Goal: Task Accomplishment & Management: Manage account settings

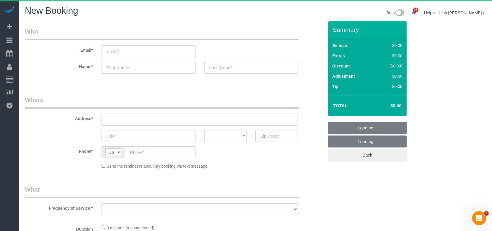
click at [171, 53] on input "email" at bounding box center [149, 51] width 94 height 12
select select "object:5657"
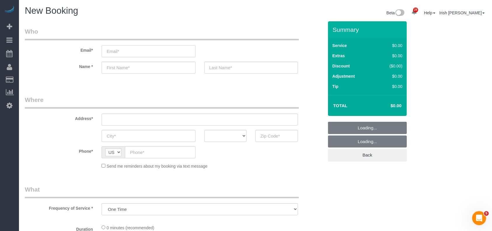
paste input "[PERSON_NAME]"
type input "[PERSON_NAME]"
select select "3"
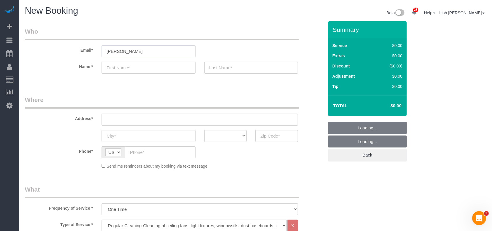
select select "object:5716"
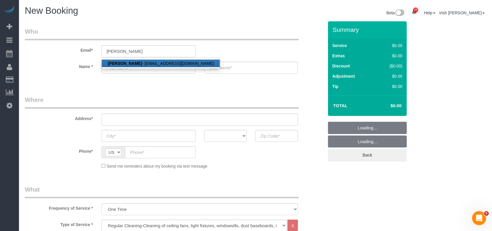
drag, startPoint x: 122, startPoint y: 61, endPoint x: 247, endPoint y: 1, distance: 139.0
click at [122, 61] on strong "[PERSON_NAME]" at bounding box center [125, 63] width 34 height 5
type input "[EMAIL_ADDRESS][DOMAIN_NAME]"
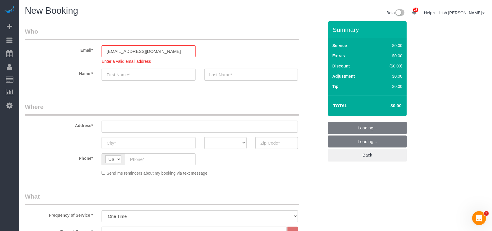
type input "Fatena"
type input "Younes"
type input "[PHONE_NUMBER]"
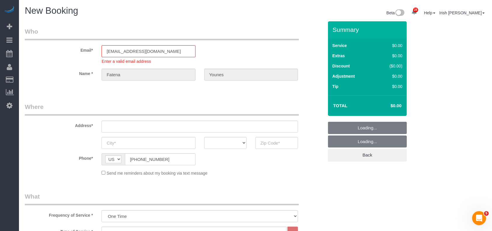
type input "[STREET_ADDRESS]"
type input "[GEOGRAPHIC_DATA]"
select select "[GEOGRAPHIC_DATA]"
type input "77084"
select select "string:fspay-29e467b9-0f63-433a-9c3e-fc8d0165dd3d"
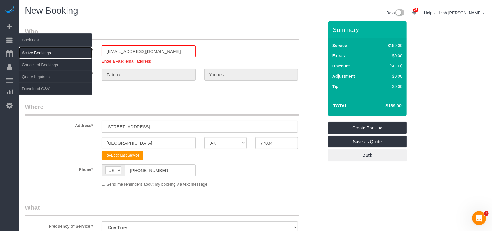
click at [40, 53] on link "Active Bookings" at bounding box center [55, 53] width 73 height 12
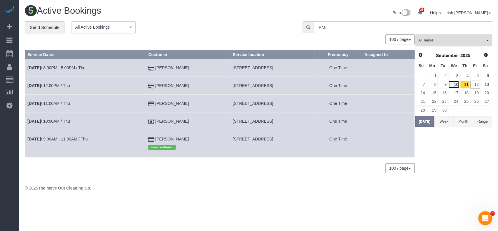
click at [456, 83] on link "10" at bounding box center [454, 85] width 11 height 8
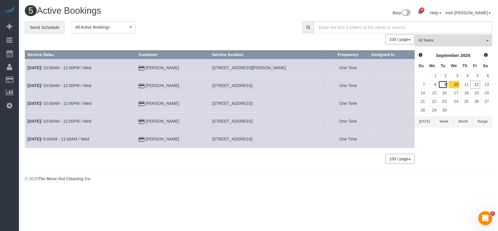
click at [445, 84] on link "9" at bounding box center [444, 85] width 10 height 8
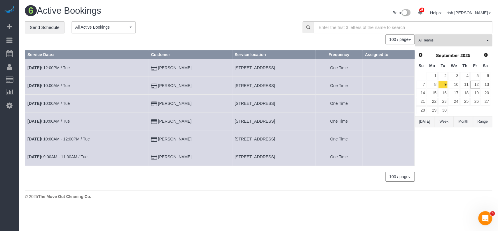
click at [235, 139] on span "[STREET_ADDRESS]" at bounding box center [255, 139] width 40 height 5
click at [235, 140] on span "[STREET_ADDRESS]" at bounding box center [255, 139] width 40 height 5
copy tr "[STREET_ADDRESS]"
drag, startPoint x: 28, startPoint y: 204, endPoint x: 102, endPoint y: 58, distance: 163.1
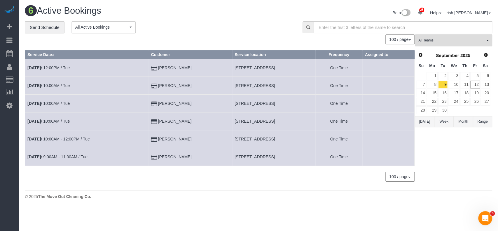
click at [28, 204] on div "6 Active Bookings Beta 28 Your Notifications You have 0 alerts × You have 2 to …" at bounding box center [259, 104] width 480 height 208
click at [476, 83] on link "12" at bounding box center [476, 85] width 10 height 8
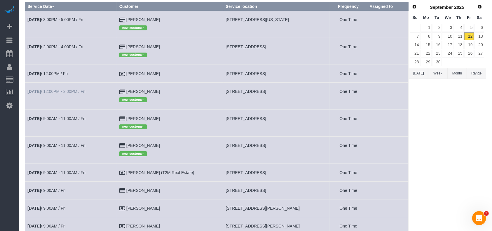
scroll to position [78, 0]
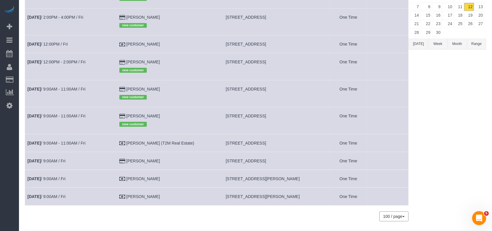
click at [62, 86] on td "[DATE] 9:00AM - 11:00AM / Fri" at bounding box center [71, 93] width 92 height 27
click at [62, 88] on link "[DATE] 9:00AM - 11:00AM / Fri" at bounding box center [56, 89] width 58 height 5
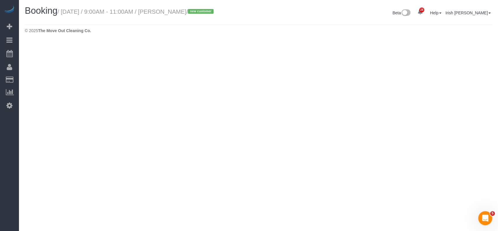
select select "[GEOGRAPHIC_DATA]"
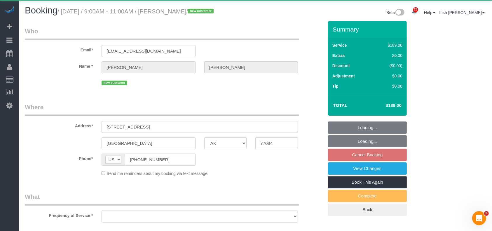
select select "object:6668"
select select "string:fspay-3d67b858-9994-4786-9267-31b1321f9e97"
select select "3"
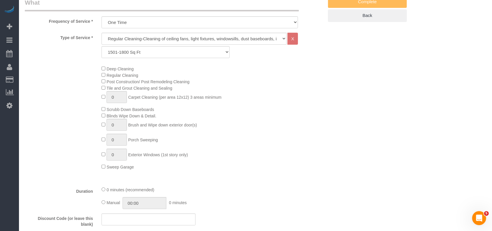
select select "object:6755"
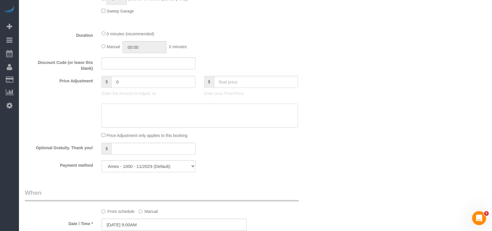
drag, startPoint x: 36, startPoint y: 121, endPoint x: 49, endPoint y: 112, distance: 15.7
click at [37, 121] on div at bounding box center [174, 116] width 308 height 24
click at [114, 111] on textarea at bounding box center [200, 116] width 197 height 24
paste textarea "$45"
type textarea "$45"
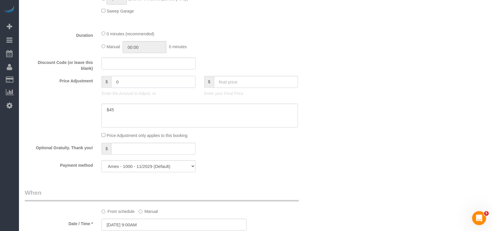
drag, startPoint x: 126, startPoint y: 85, endPoint x: 103, endPoint y: 85, distance: 22.5
click at [103, 85] on div "$ 0" at bounding box center [149, 82] width 94 height 12
paste input "45"
type input "45"
click at [134, 117] on textarea at bounding box center [200, 116] width 197 height 24
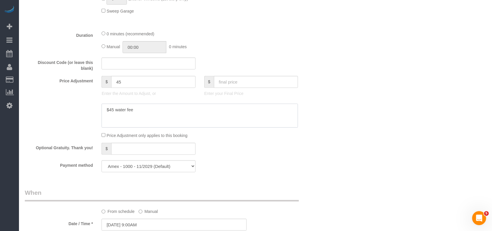
drag, startPoint x: 151, startPoint y: 119, endPoint x: 88, endPoint y: 117, distance: 62.3
click at [88, 117] on div at bounding box center [174, 116] width 308 height 24
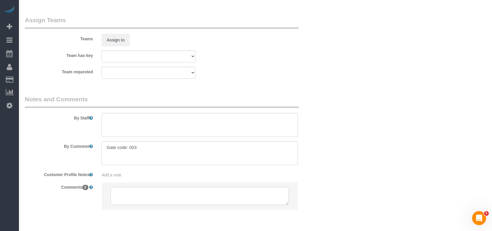
scroll to position [637, 0]
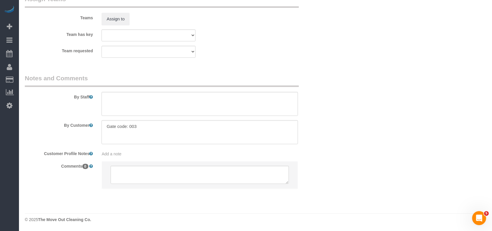
type textarea "$45 water fee"
click at [124, 109] on textarea at bounding box center [200, 104] width 197 height 24
paste textarea "$45 water fee"
type textarea "$45 water fee"
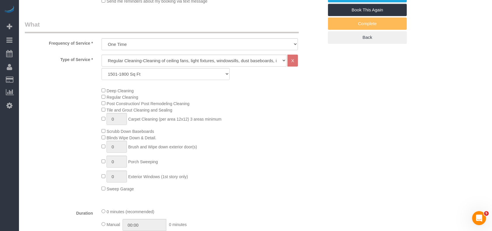
scroll to position [53, 0]
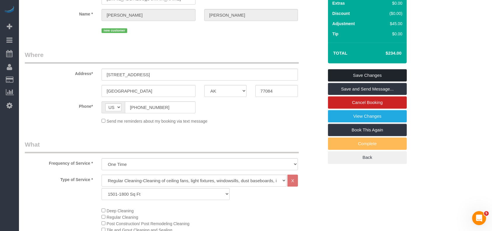
click at [340, 74] on link "Save Changes" at bounding box center [367, 75] width 79 height 12
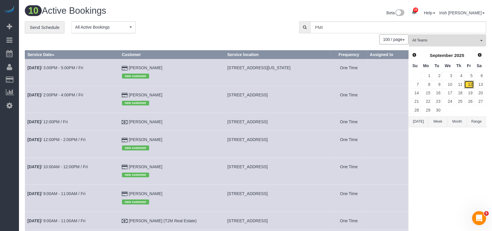
click at [472, 83] on link "12" at bounding box center [470, 85] width 10 height 8
drag, startPoint x: 124, startPoint y: 63, endPoint x: 121, endPoint y: 62, distance: 3.6
click at [121, 63] on tr "[DATE] 3:00PM - 5:00PM / Fri [PERSON_NAME] new customer [STREET_ADDRESS][US_STA…" at bounding box center [217, 72] width 384 height 27
copy tr "[PERSON_NAME]"
click at [73, 69] on link "[DATE] 3:00PM - 5:00PM / Fri" at bounding box center [55, 67] width 56 height 5
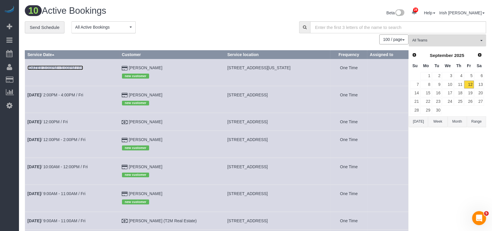
click at [73, 69] on link "[DATE] 3:00PM - 5:00PM / Fri" at bounding box center [55, 67] width 56 height 5
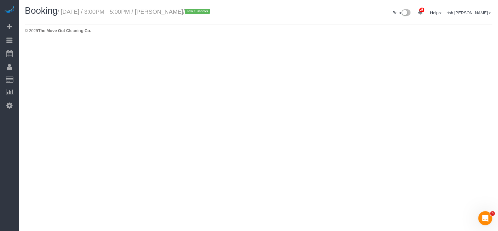
select select "[GEOGRAPHIC_DATA]"
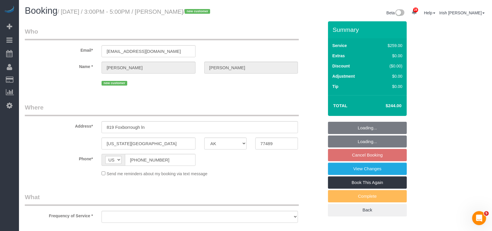
select select "string:fspay-b3670073-4a18-46a8-87e8-4f38ca10d981"
drag, startPoint x: 169, startPoint y: 162, endPoint x: 104, endPoint y: 150, distance: 65.8
click at [94, 159] on div "Phone* AF AL DZ AD AO AI AQ AG AR AM AW AU AT AZ BS BH BD BB BY BE BZ BJ BM BT …" at bounding box center [174, 160] width 308 height 12
select select "object:7388"
select select "spot122"
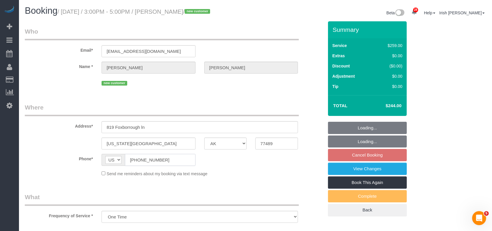
select select "object:7466"
select select "3"
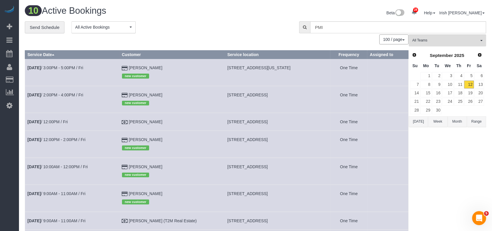
drag, startPoint x: 171, startPoint y: 92, endPoint x: 117, endPoint y: 98, distance: 54.0
click at [117, 98] on tr "[DATE] 2:00PM - 4:00PM / Fri [PERSON_NAME] new customer [STREET_ADDRESS] One Ti…" at bounding box center [217, 99] width 384 height 27
copy tr "[PERSON_NAME]"
click at [80, 96] on link "[DATE] 2:00PM - 4:00PM / Fri" at bounding box center [55, 95] width 56 height 5
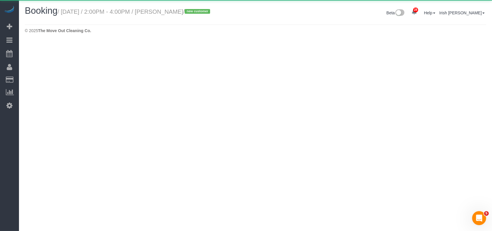
select select "[GEOGRAPHIC_DATA]"
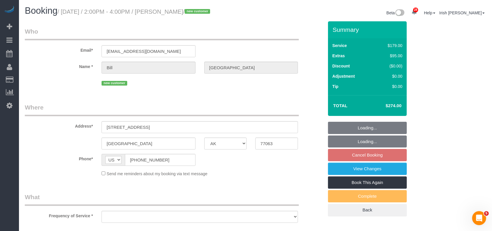
select select "object:8060"
select select "string:fspay-75b071ba-5815-4a2f-b561-299b02db61a2"
select select "3"
select select "spot146"
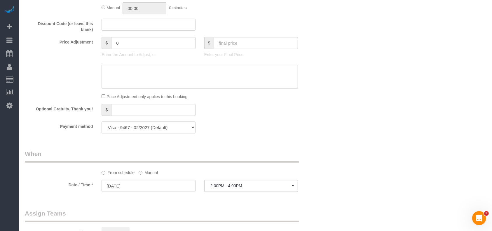
scroll to position [584, 0]
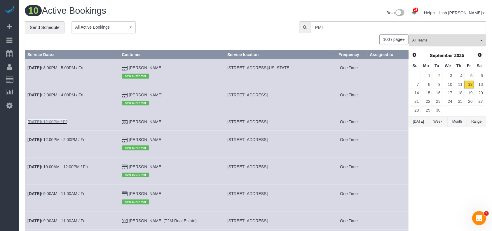
click at [62, 122] on link "[DATE] 12:00PM / Fri" at bounding box center [47, 121] width 40 height 5
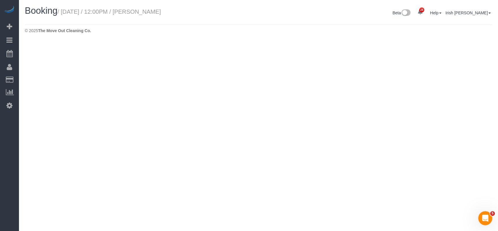
select select "[GEOGRAPHIC_DATA]"
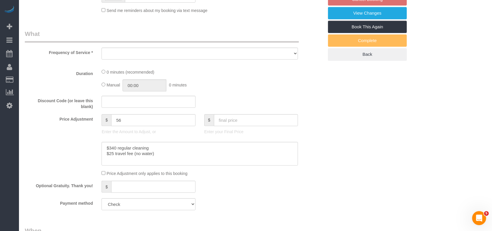
select select "object:8551"
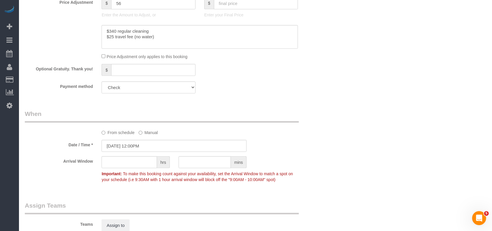
select select "3"
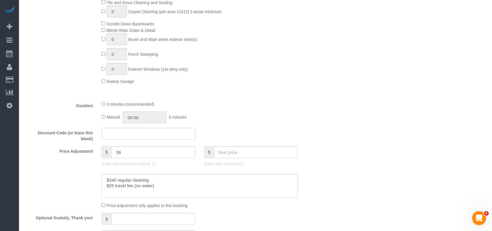
scroll to position [423, 0]
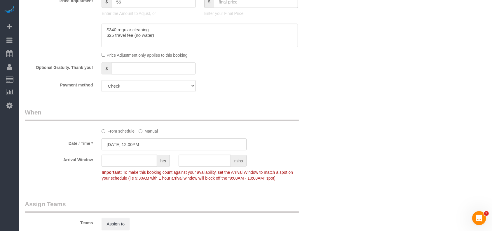
select select "object:8638"
click at [130, 145] on input "[DATE] 12:00PM" at bounding box center [174, 144] width 145 height 12
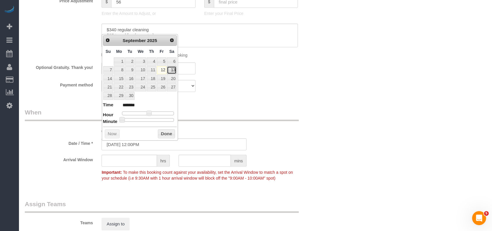
click at [171, 70] on link "13" at bounding box center [172, 70] width 10 height 8
type input "[DATE] 12:00PM"
click at [164, 133] on button "Done" at bounding box center [166, 133] width 17 height 9
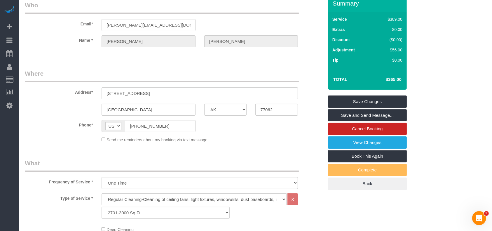
scroll to position [0, 0]
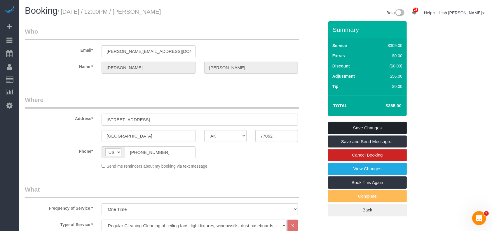
click at [396, 130] on link "Save Changes" at bounding box center [367, 128] width 79 height 12
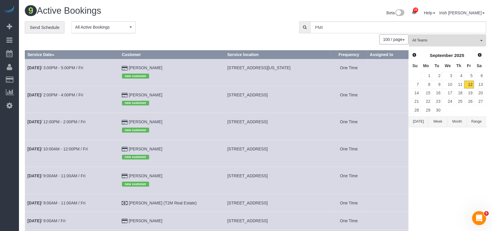
drag, startPoint x: 150, startPoint y: 120, endPoint x: 121, endPoint y: 119, distance: 28.4
click at [121, 119] on tr "[DATE] 12:00PM - 2:00PM / Fri [PERSON_NAME] new customer [STREET_ADDRESS] One T…" at bounding box center [217, 126] width 384 height 27
copy tr "[PERSON_NAME]"
click at [65, 122] on link "[DATE] 12:00PM - 2:00PM / Fri" at bounding box center [56, 121] width 58 height 5
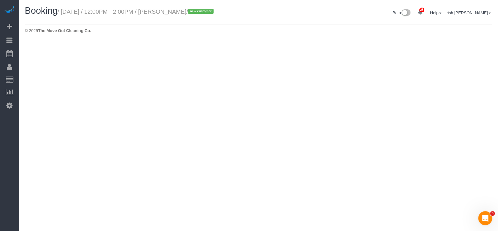
select select "[GEOGRAPHIC_DATA]"
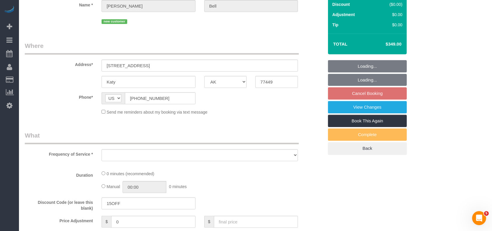
select select "object:9148"
select select "string:fspay-9f20d73a-2606-48f5-a763-3d8b5ba7d44b"
select select "3"
select select "spot195"
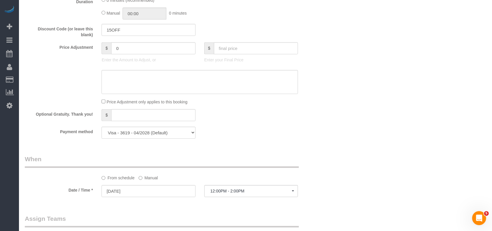
select select "object:9223"
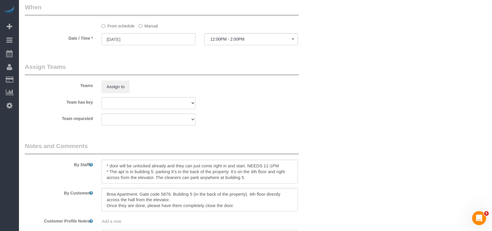
scroll to position [533, 0]
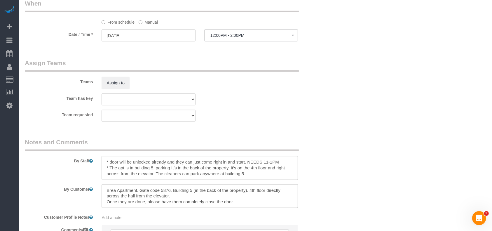
click at [145, 25] on label "Manual" at bounding box center [148, 21] width 19 height 8
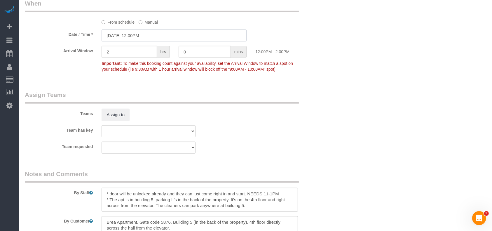
click at [133, 37] on input "[DATE] 12:00PM" at bounding box center [174, 35] width 145 height 12
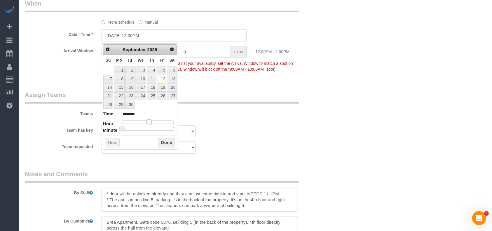
type input "[DATE] 11:00AM"
type input "*******"
type input "[DATE] 10:00AM"
type input "*******"
type input "[DATE] 9:00AM"
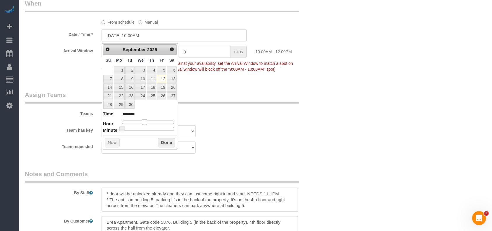
type input "******"
drag, startPoint x: 149, startPoint y: 120, endPoint x: 143, endPoint y: 121, distance: 5.9
click at [143, 121] on span at bounding box center [142, 121] width 5 height 5
type input "[DATE] 10:00AM"
type input "*******"
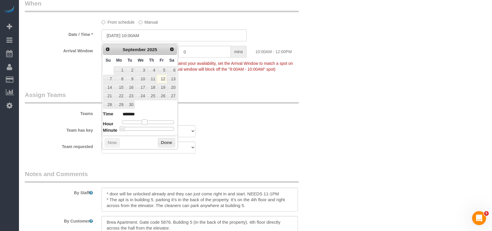
type input "[DATE] 11:00AM"
type input "*******"
drag, startPoint x: 143, startPoint y: 121, endPoint x: 149, endPoint y: 121, distance: 5.5
click at [149, 121] on span at bounding box center [146, 121] width 5 height 5
click at [163, 141] on button "Done" at bounding box center [166, 142] width 17 height 9
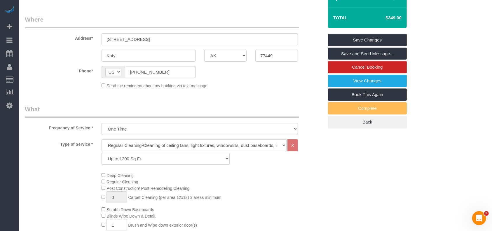
scroll to position [0, 0]
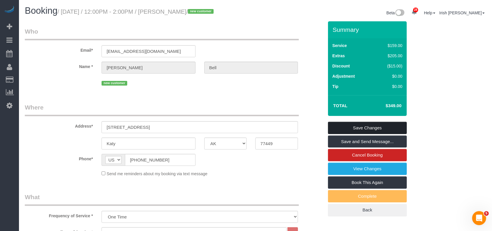
click at [390, 126] on link "Save Changes" at bounding box center [367, 128] width 79 height 12
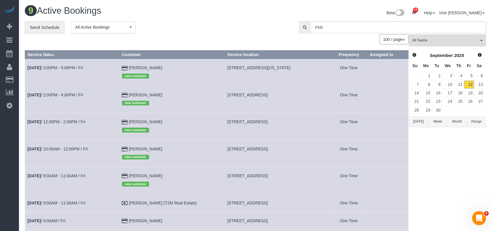
drag, startPoint x: 0, startPoint y: 185, endPoint x: 144, endPoint y: 59, distance: 191.5
click at [0, 185] on div "28 Beta Your Notifications You have 0 alerts × You have 2 to charge for [DATE] …" at bounding box center [9, 115] width 19 height 231
drag, startPoint x: 173, startPoint y: 67, endPoint x: 131, endPoint y: 67, distance: 41.8
click at [131, 67] on td "[PERSON_NAME] new customer" at bounding box center [172, 72] width 106 height 27
copy td "[PERSON_NAME]"
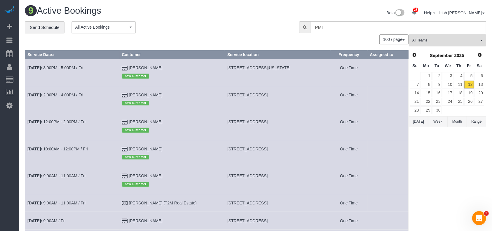
click at [416, 122] on button "[DATE]" at bounding box center [418, 121] width 19 height 11
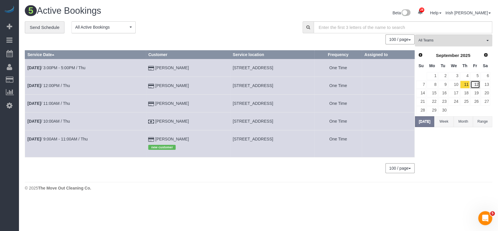
click at [475, 83] on link "12" at bounding box center [476, 85] width 10 height 8
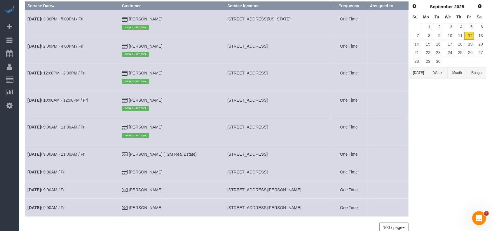
scroll to position [77, 0]
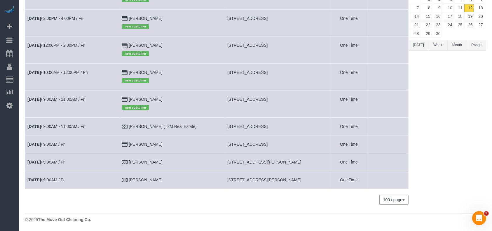
drag, startPoint x: 179, startPoint y: 147, endPoint x: 124, endPoint y: 144, distance: 55.2
click at [124, 144] on tr "[DATE] 9:00AM / Fri [PERSON_NAME] [STREET_ADDRESS] One Time" at bounding box center [217, 144] width 384 height 18
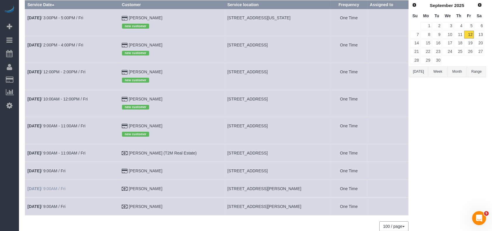
scroll to position [38, 0]
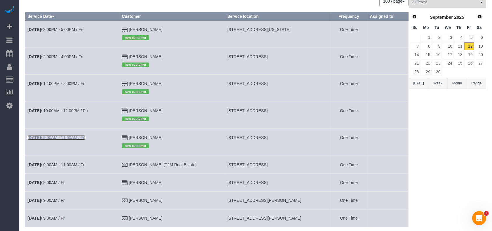
click at [54, 139] on link "[DATE] 9:00AM - 11:00AM / Fri" at bounding box center [56, 137] width 58 height 5
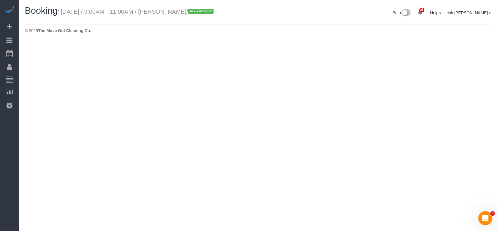
select select "[GEOGRAPHIC_DATA]"
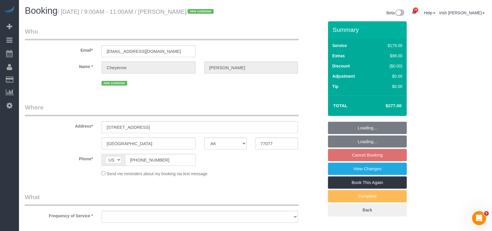
select select "object:9933"
select select "string:fspay-f7189617-0c44-40b9-84c4-b0194d71c665"
select select "3"
select select "object:10009"
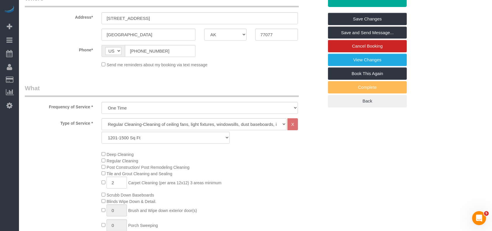
scroll to position [234, 0]
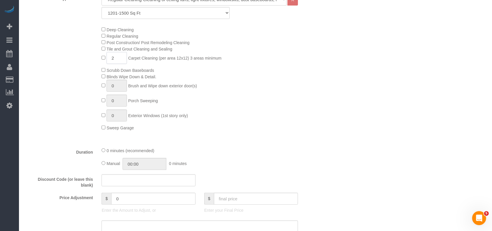
drag, startPoint x: 117, startPoint y: 66, endPoint x: 95, endPoint y: 67, distance: 21.4
click at [95, 67] on div "Deep Cleaning Regular Cleaning Post Construction/ Post Remodeling Cleaning Tile…" at bounding box center [174, 78] width 308 height 105
type input "3"
click at [275, 119] on div "Deep Cleaning Regular Cleaning Post Construction/ Post Remodeling Cleaning Tile…" at bounding box center [212, 78] width 231 height 105
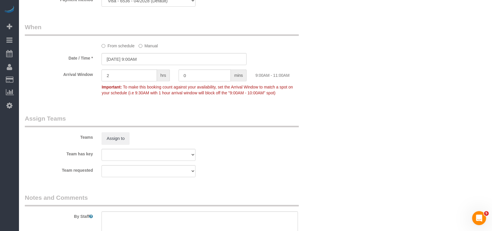
scroll to position [643, 0]
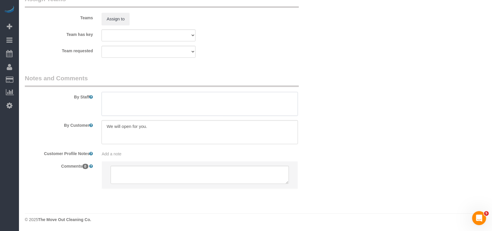
click at [140, 107] on textarea at bounding box center [200, 104] width 197 height 24
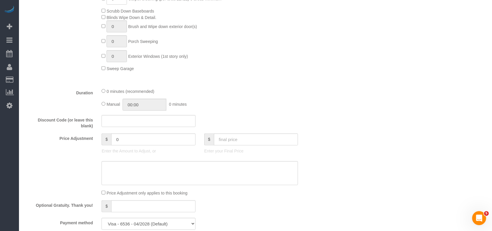
scroll to position [137, 0]
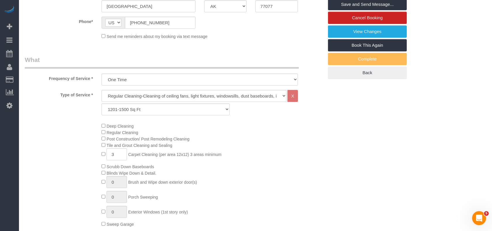
type textarea "* a little over 1400 sf"
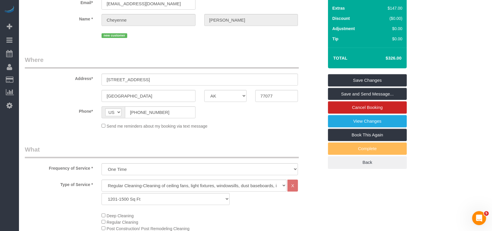
scroll to position [0, 0]
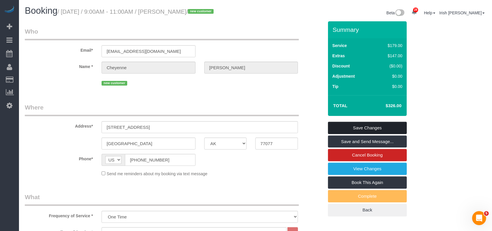
click at [370, 132] on link "Save Changes" at bounding box center [367, 128] width 79 height 12
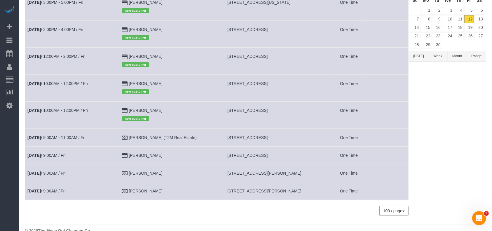
scroll to position [77, 0]
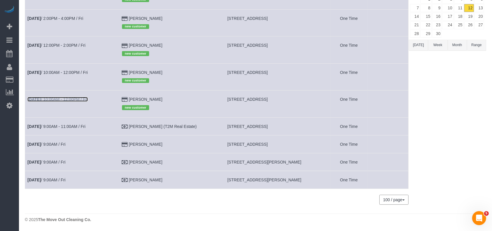
click at [60, 99] on link "[DATE] 10:00AM - 12:00PM / Fri" at bounding box center [57, 99] width 60 height 5
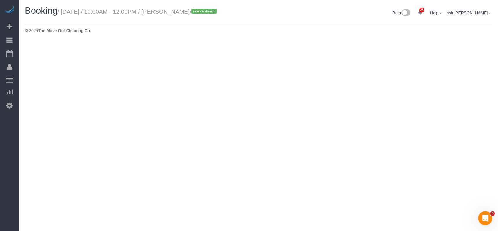
select select "[GEOGRAPHIC_DATA]"
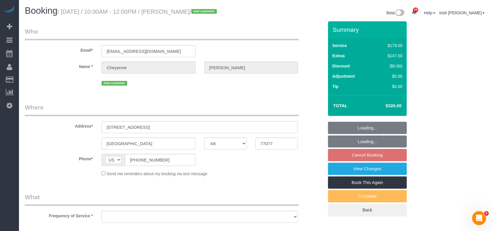
select select "string:fspay-f7189617-0c44-40b9-84c4-b0194d71c665"
select select "object:10515"
select select "spot244"
select select "3"
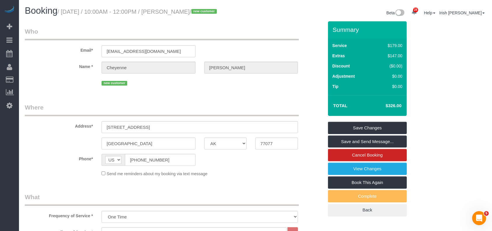
drag, startPoint x: 396, startPoint y: 60, endPoint x: 401, endPoint y: 110, distance: 50.4
click at [401, 110] on div "Summary Service $179.00 Extras $147.00 Discount ($0.00) Adjustment $0.00 Tip $0…" at bounding box center [367, 68] width 79 height 95
copy div "$179.00 Extras $147.00 Discount ($0.00) Adjustment $0.00 Tip $0.00 Total $326.00"
click at [372, 107] on td "$326.00" at bounding box center [385, 105] width 38 height 15
click at [389, 108] on h4 "$326.00" at bounding box center [385, 105] width 33 height 5
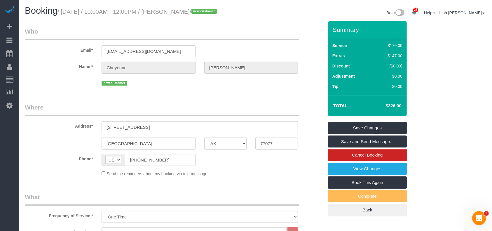
click at [389, 108] on h4 "$326.00" at bounding box center [385, 105] width 33 height 5
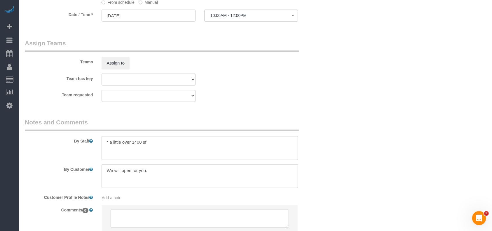
scroll to position [584, 0]
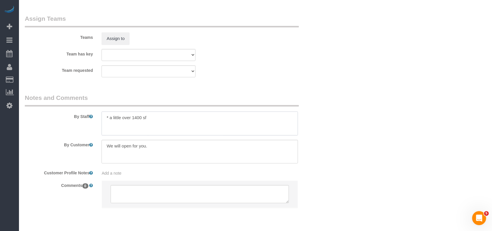
click at [162, 126] on textarea at bounding box center [200, 124] width 197 height 24
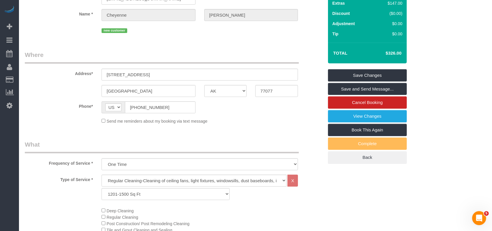
scroll to position [0, 0]
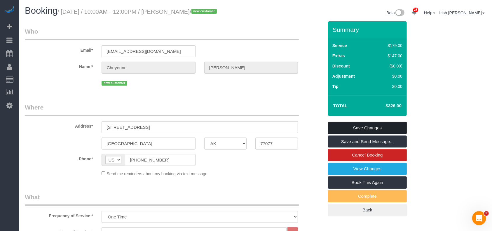
type textarea "* a little over 1400 sf * will come to unlock the door"
click at [349, 134] on link "Save Changes" at bounding box center [367, 128] width 79 height 12
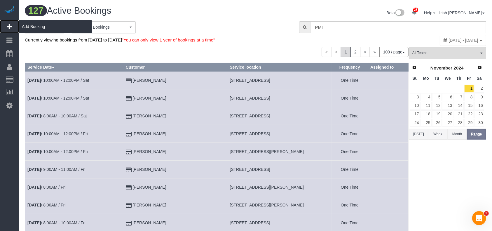
click at [24, 25] on span "Add Booking" at bounding box center [55, 26] width 73 height 13
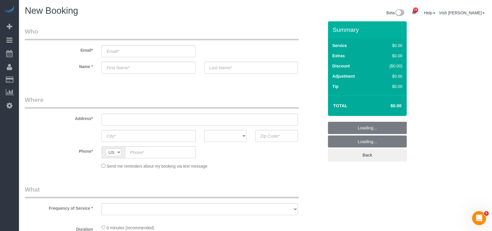
select select "object:11921"
select select "3"
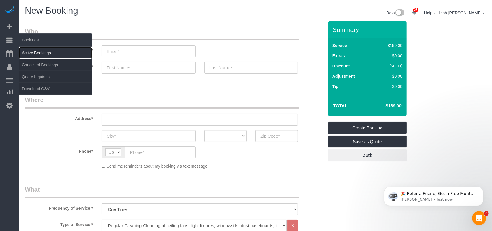
click at [35, 51] on link "Active Bookings" at bounding box center [55, 53] width 73 height 12
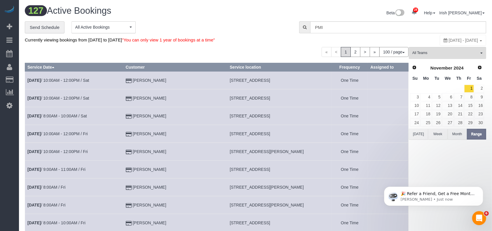
click at [421, 135] on button "[DATE]" at bounding box center [418, 134] width 19 height 11
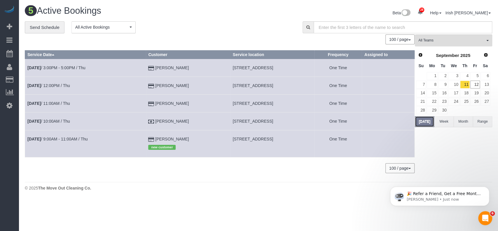
click at [421, 123] on button "[DATE]" at bounding box center [424, 121] width 19 height 11
click at [477, 84] on link "12" at bounding box center [476, 85] width 10 height 8
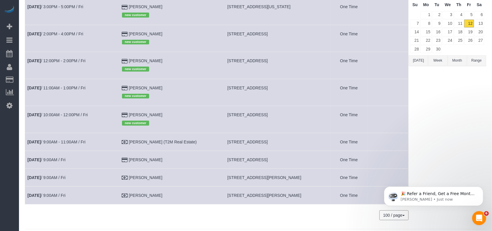
scroll to position [77, 0]
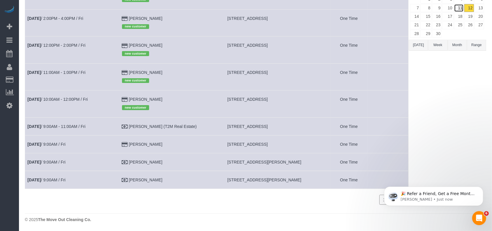
click at [460, 6] on link "11" at bounding box center [459, 8] width 10 height 8
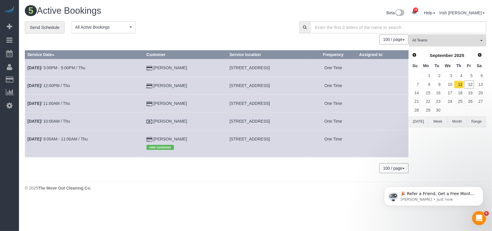
scroll to position [0, 0]
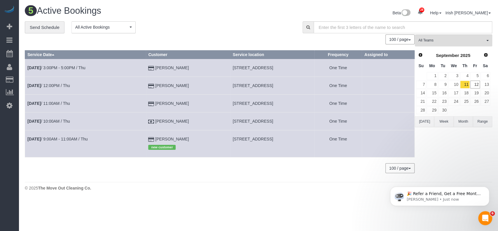
drag, startPoint x: 155, startPoint y: 122, endPoint x: 140, endPoint y: 120, distance: 15.1
click at [146, 120] on td "[PERSON_NAME]" at bounding box center [188, 121] width 84 height 18
copy td "[PERSON_NAME]"
click at [467, 81] on link "11" at bounding box center [466, 85] width 10 height 8
drag, startPoint x: 180, startPoint y: 88, endPoint x: 109, endPoint y: 86, distance: 71.3
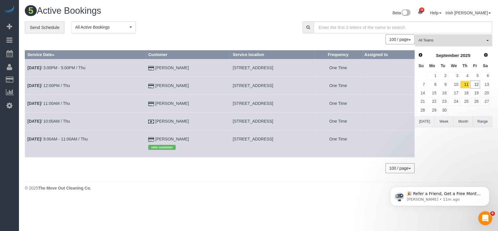
click at [109, 86] on tr "[DATE] 12:00PM / Thu [PERSON_NAME] [STREET_ADDRESS] One Time" at bounding box center [220, 86] width 390 height 18
copy tr "[PERSON_NAME]"
drag, startPoint x: 175, startPoint y: 87, endPoint x: 141, endPoint y: 83, distance: 34.1
click at [146, 83] on td "[PERSON_NAME]" at bounding box center [188, 86] width 84 height 18
copy link "[PERSON_NAME]"
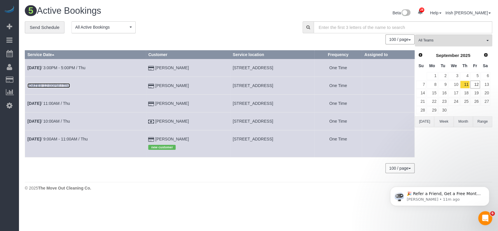
click at [49, 86] on link "[DATE] 12:00PM / Thu" at bounding box center [48, 85] width 43 height 5
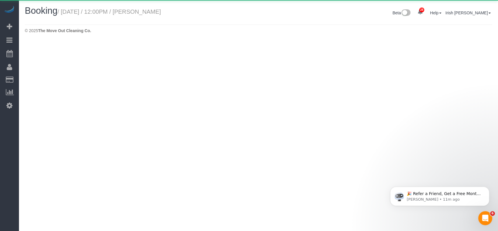
select select "[GEOGRAPHIC_DATA]"
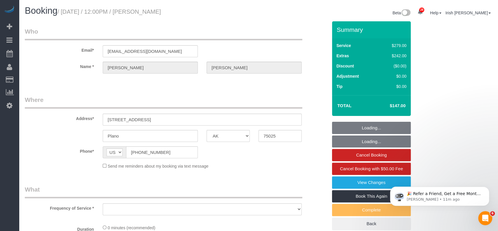
select select "object:13916"
select select "string:fspay-9380fe4e-9805-4607-bab2-6790939df159"
select select "object:14003"
select select "3"
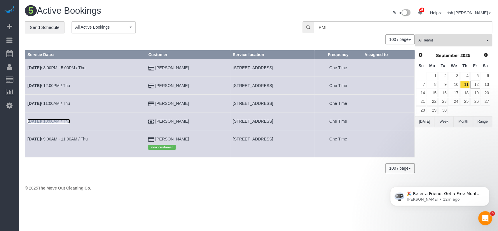
click at [55, 123] on link "[DATE] 10:00AM / Thu" at bounding box center [48, 121] width 43 height 5
click at [55, 121] on link "[DATE] 10:00AM / Thu" at bounding box center [48, 121] width 43 height 5
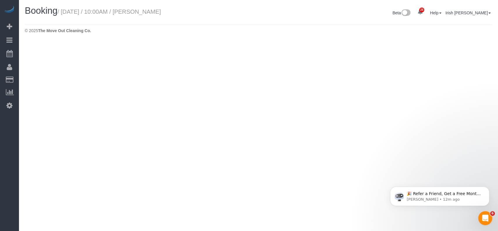
select select "[GEOGRAPHIC_DATA]"
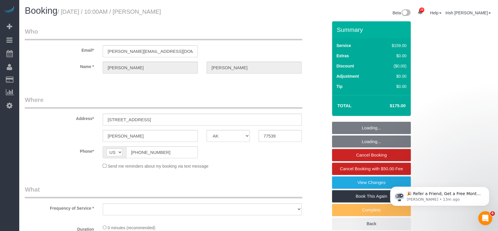
select select "object:14437"
select select "3"
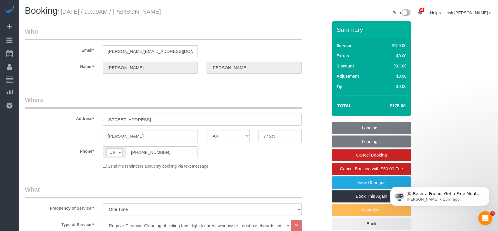
select select "object:14521"
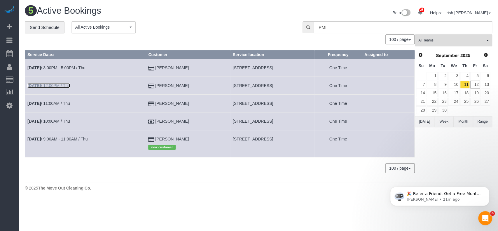
click at [62, 84] on link "[DATE] 12:00PM / Thu" at bounding box center [48, 85] width 43 height 5
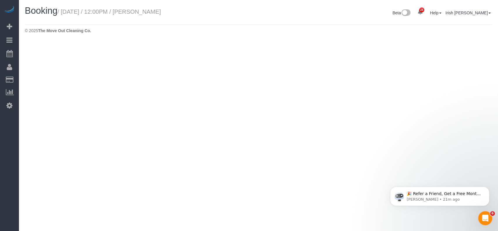
select select "[GEOGRAPHIC_DATA]"
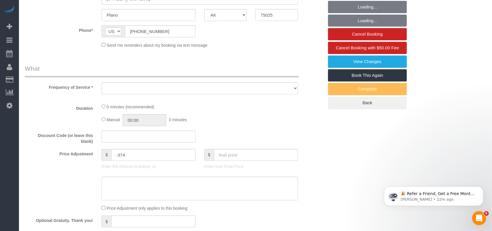
scroll to position [194, 0]
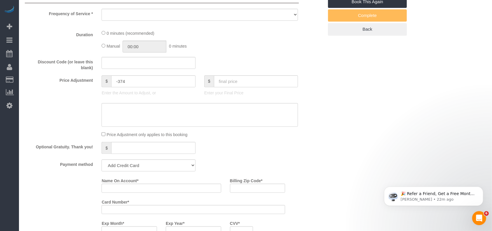
select select "object:14980"
select select "string:fspay-9380fe4e-9805-4607-bab2-6790939df159"
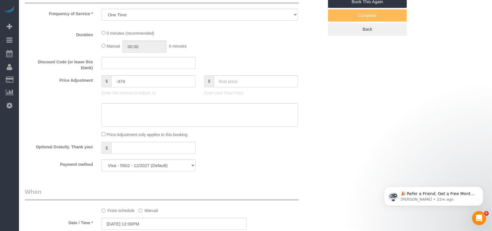
select select "3"
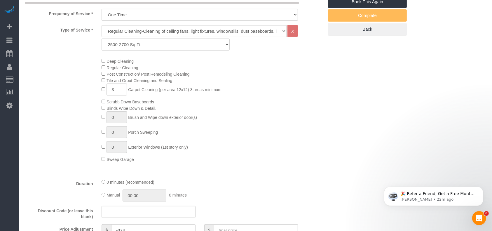
select select "object:15056"
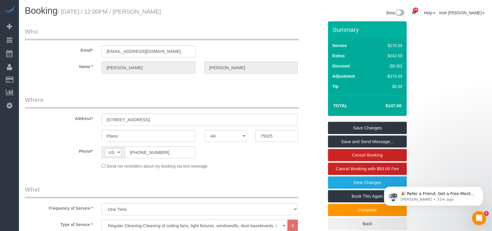
scroll to position [117, 0]
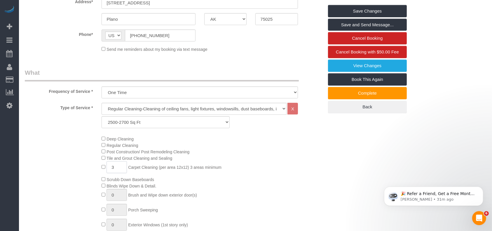
drag, startPoint x: 98, startPoint y: 165, endPoint x: 93, endPoint y: 165, distance: 4.4
click at [93, 165] on div "Deep Cleaning Regular Cleaning Post Construction/ Post Remodeling Cleaning Tile…" at bounding box center [174, 188] width 308 height 105
type input "4"
click at [285, 188] on div "Deep Cleaning Regular Cleaning Post Construction/ Post Remodeling Cleaning Tile…" at bounding box center [212, 188] width 231 height 105
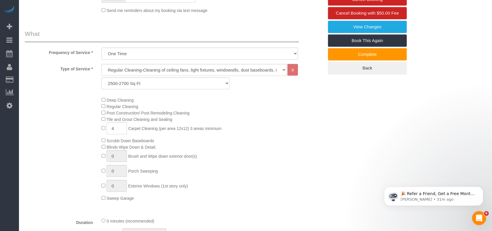
scroll to position [272, 0]
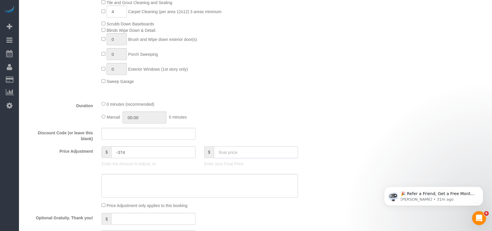
click at [251, 152] on input "text" at bounding box center [256, 152] width 84 height 12
paste input "6"
type input "196"
click at [226, 92] on div "Type of Service * Regular Cleaning-Cleaning of ceiling fans, light fixtures, wi…" at bounding box center [174, 21] width 299 height 149
type input "-279"
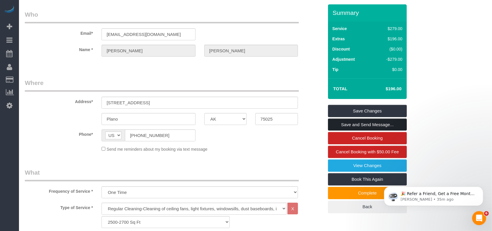
scroll to position [0, 0]
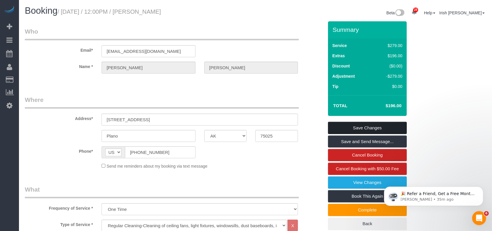
click at [358, 128] on link "Save Changes" at bounding box center [367, 128] width 79 height 12
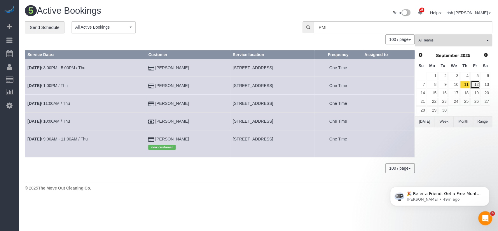
click at [476, 85] on link "12" at bounding box center [476, 85] width 10 height 8
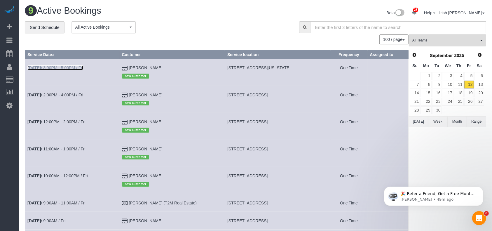
click at [80, 68] on link "[DATE] 3:00PM - 5:00PM / Fri" at bounding box center [55, 67] width 56 height 5
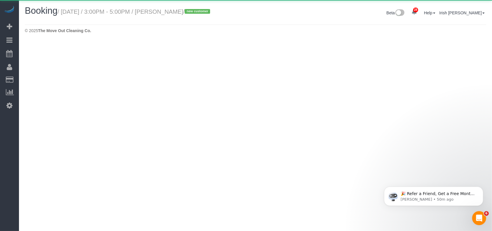
select select "[GEOGRAPHIC_DATA]"
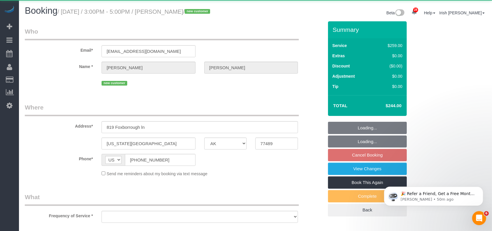
select select "object:15619"
select select "string:fspay-b3670073-4a18-46a8-87e8-4f38ca10d981"
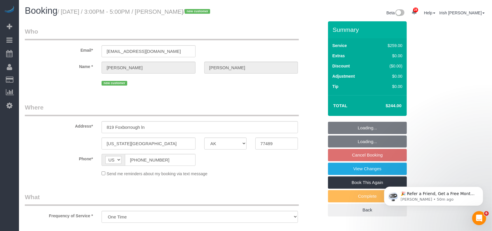
select select "object:15636"
select select "spot335"
select select "3"
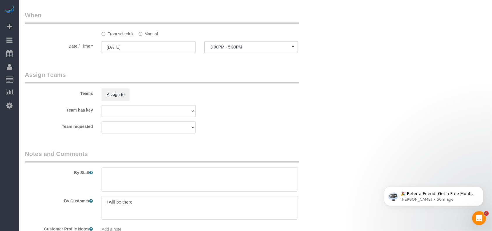
scroll to position [545, 0]
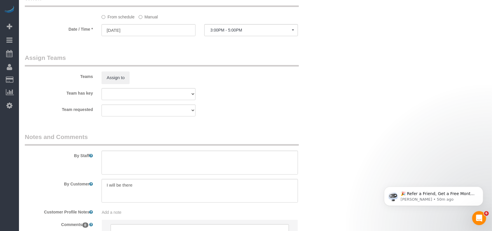
click at [144, 15] on label "Manual" at bounding box center [148, 16] width 19 height 8
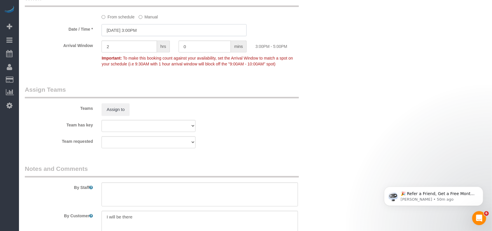
click at [139, 29] on input "[DATE] 3:00PM" at bounding box center [174, 30] width 145 height 12
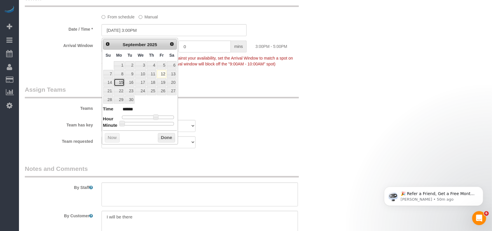
click at [121, 82] on link "15" at bounding box center [119, 83] width 11 height 8
type input "[DATE] 3:00PM"
click at [171, 137] on button "Done" at bounding box center [166, 137] width 17 height 9
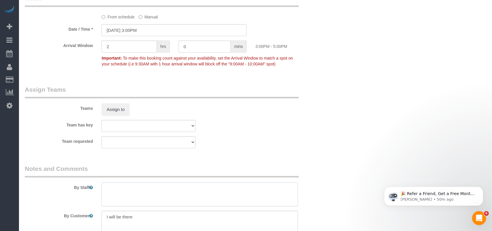
click at [150, 197] on textarea at bounding box center [200, 195] width 197 height 24
type textarea "Pending till date is confirmed"
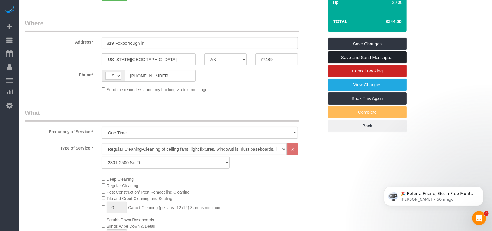
scroll to position [78, 0]
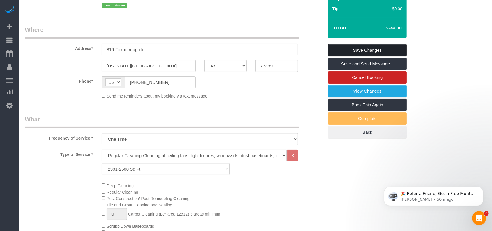
click at [393, 52] on link "Save Changes" at bounding box center [367, 50] width 79 height 12
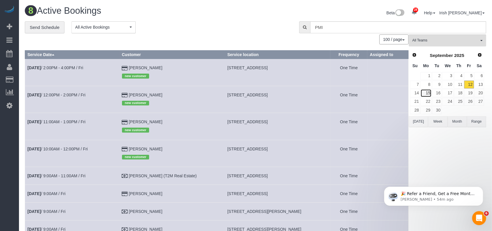
click at [432, 90] on link "15" at bounding box center [426, 93] width 11 height 8
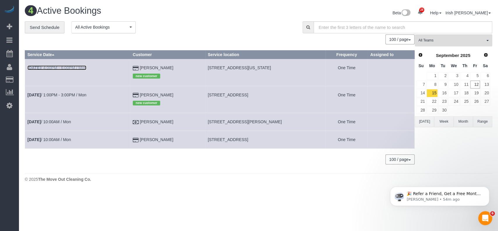
click at [78, 68] on link "[DATE] 4:00PM - 6:00PM / Mon" at bounding box center [56, 67] width 59 height 5
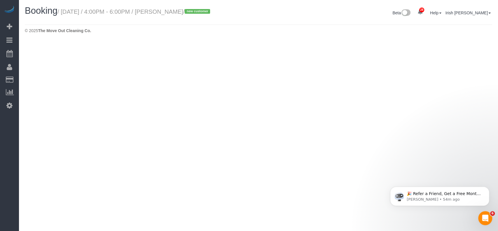
select select "[GEOGRAPHIC_DATA]"
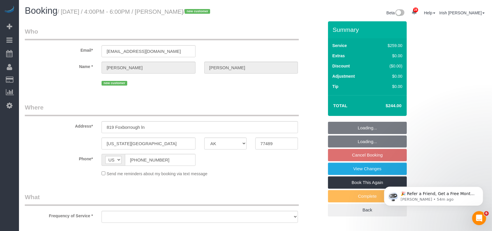
select select "object:16281"
select select "string:fspay-b3670073-4a18-46a8-87e8-4f38ca10d981"
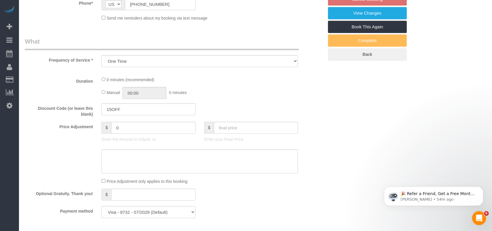
select select "object:16357"
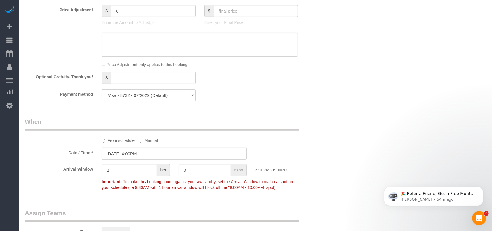
select select "3"
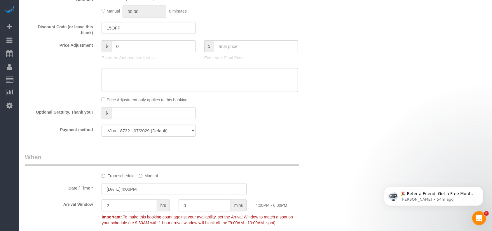
scroll to position [428, 0]
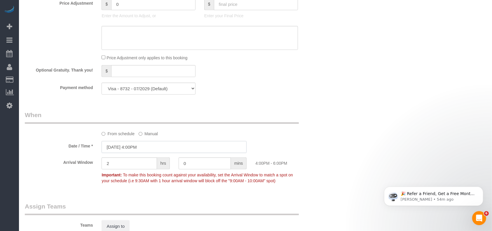
click at [148, 149] on input "[DATE] 4:00PM" at bounding box center [174, 147] width 145 height 12
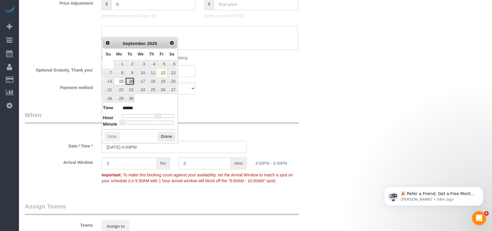
click at [128, 81] on link "16" at bounding box center [129, 81] width 9 height 8
type input "[DATE] 4:00PM"
click at [168, 136] on button "Done" at bounding box center [166, 136] width 17 height 9
click at [351, 107] on div "Who Email* [EMAIL_ADDRESS][DOMAIN_NAME] Name * [PERSON_NAME] new customer Where…" at bounding box center [256, 5] width 462 height 825
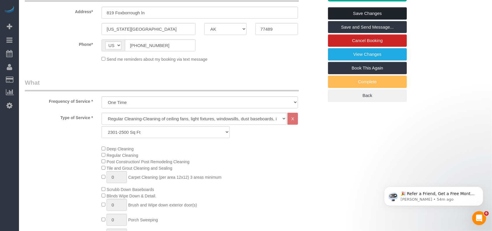
scroll to position [78, 0]
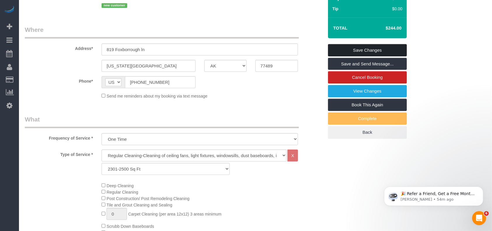
click at [391, 50] on link "Save Changes" at bounding box center [367, 50] width 79 height 12
